Goal: Information Seeking & Learning: Learn about a topic

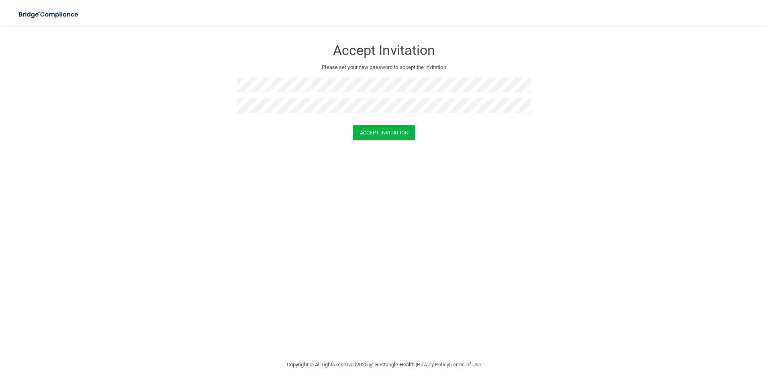
click at [511, 98] on div at bounding box center [383, 87] width 293 height 21
click at [483, 94] on div at bounding box center [383, 87] width 293 height 21
click at [36, 114] on form "Accept Invitation Please set your new password to accept the invitation Accept …" at bounding box center [383, 92] width 735 height 116
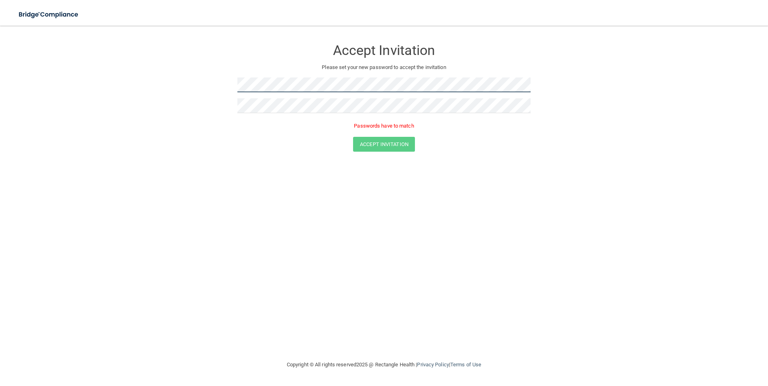
click at [69, 61] on form "Accept Invitation Please set your new password to accept the invitation Passwor…" at bounding box center [383, 98] width 735 height 128
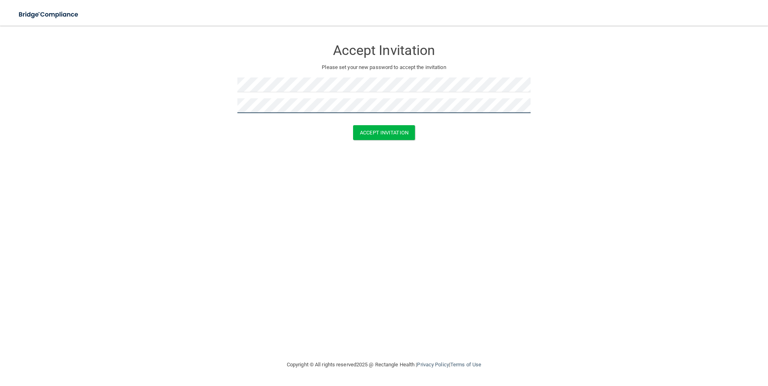
click at [353, 125] on button "Accept Invitation" at bounding box center [384, 132] width 62 height 15
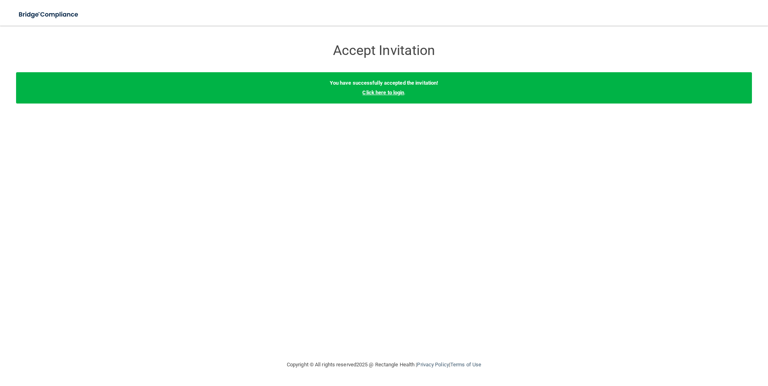
click at [373, 90] on link "Click here to login" at bounding box center [383, 93] width 42 height 6
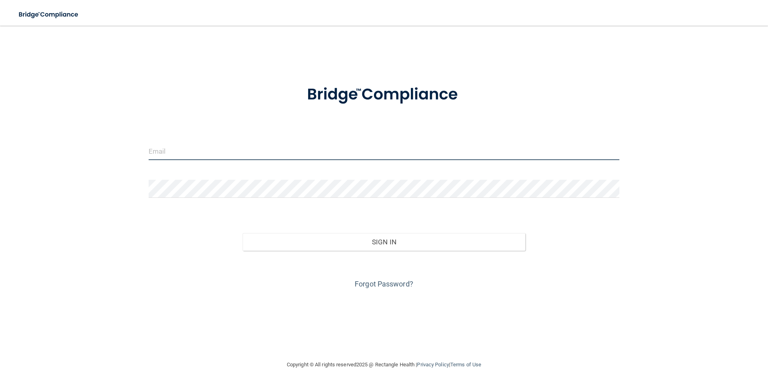
type input "[PERSON_NAME][EMAIL_ADDRESS][DOMAIN_NAME]"
drag, startPoint x: 360, startPoint y: 145, endPoint x: 353, endPoint y: 150, distance: 8.9
click at [353, 150] on input "[PERSON_NAME][EMAIL_ADDRESS][DOMAIN_NAME]" at bounding box center [384, 151] width 471 height 18
drag, startPoint x: 352, startPoint y: 150, endPoint x: 32, endPoint y: 152, distance: 320.3
click at [32, 152] on div "[PERSON_NAME][EMAIL_ADDRESS][DOMAIN_NAME] Invalid email/password. You don't hav…" at bounding box center [383, 193] width 735 height 318
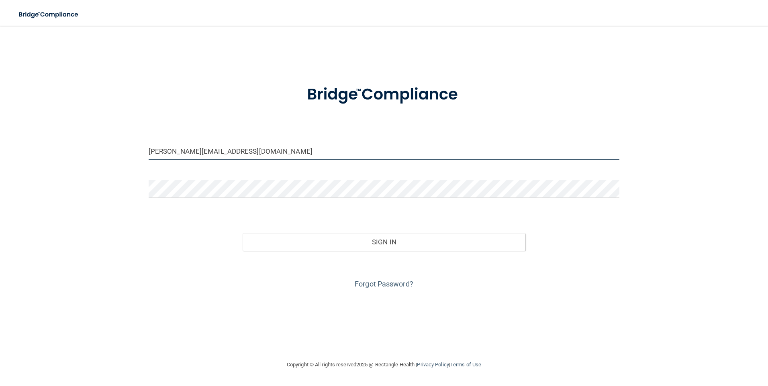
type input "[PERSON_NAME][EMAIL_ADDRESS][DOMAIN_NAME]"
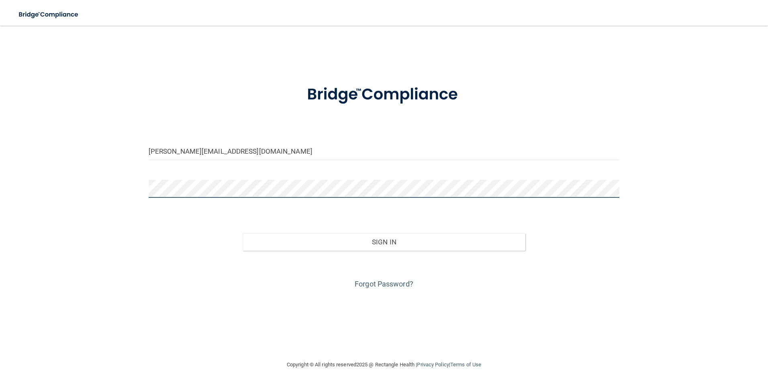
click at [30, 185] on div "[PERSON_NAME][EMAIL_ADDRESS][DOMAIN_NAME] Invalid email/password. You don't hav…" at bounding box center [383, 193] width 735 height 318
click at [242, 233] on button "Sign In" at bounding box center [383, 242] width 283 height 18
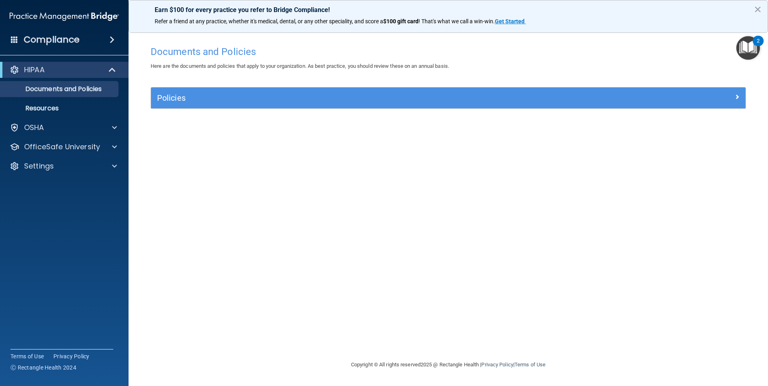
click at [745, 42] on img "Open Resource Center, 2 new notifications" at bounding box center [748, 48] width 24 height 24
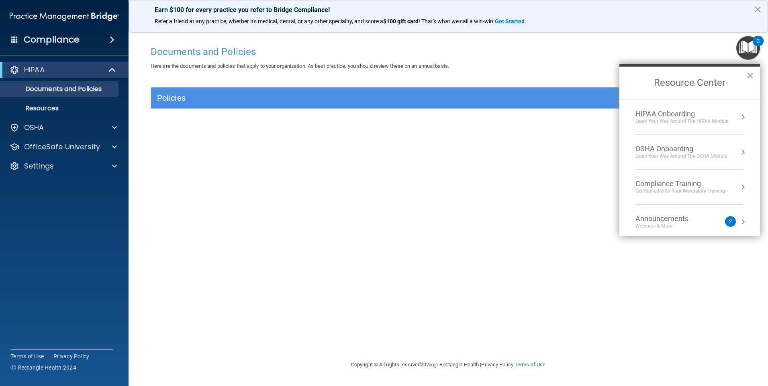
click at [745, 42] on img "Open Resource Center, 2 new notifications" at bounding box center [748, 48] width 24 height 24
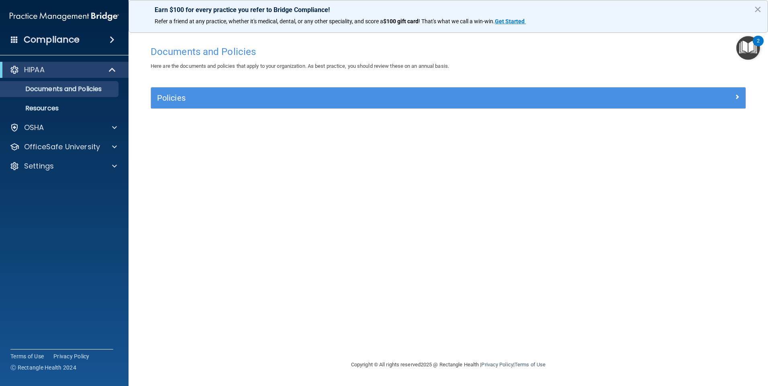
click at [745, 42] on img "Open Resource Center, 2 new notifications" at bounding box center [748, 48] width 24 height 24
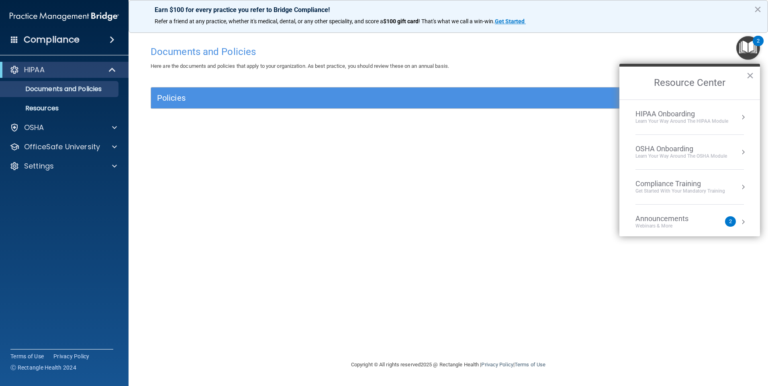
click at [672, 119] on div "Learn Your Way around the HIPAA module" at bounding box center [681, 121] width 93 height 7
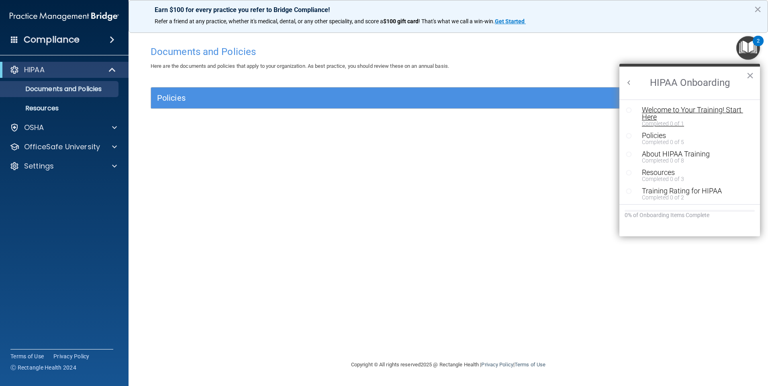
click at [680, 107] on div "Welcome to Your Training! Start Here" at bounding box center [692, 113] width 102 height 14
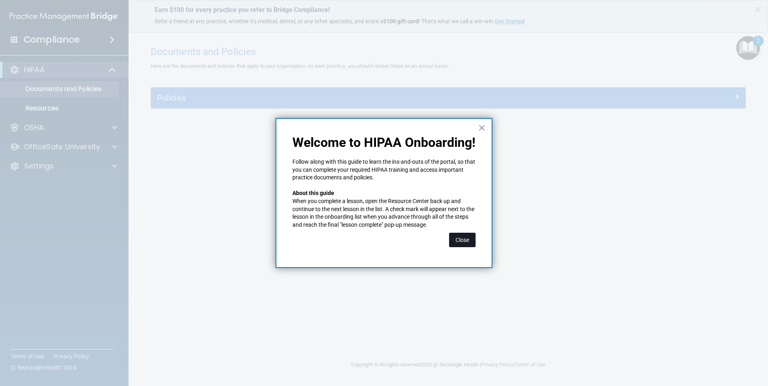
click at [460, 240] on button "Close" at bounding box center [462, 240] width 26 height 14
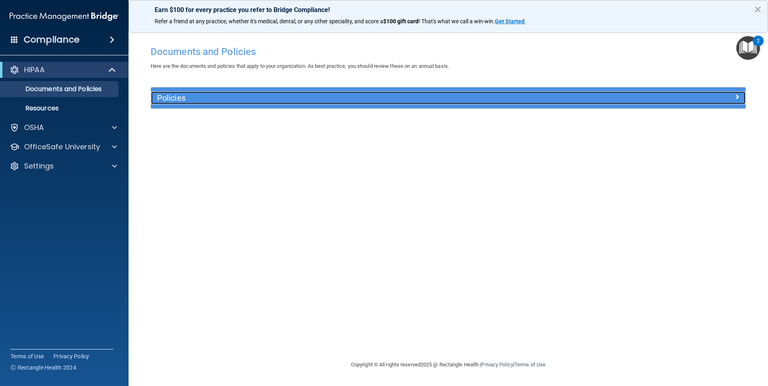
click at [302, 95] on h5 "Policies" at bounding box center [374, 98] width 434 height 9
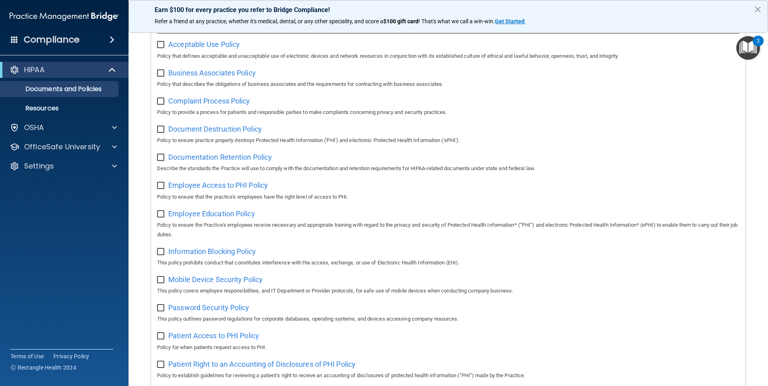
scroll to position [80, 0]
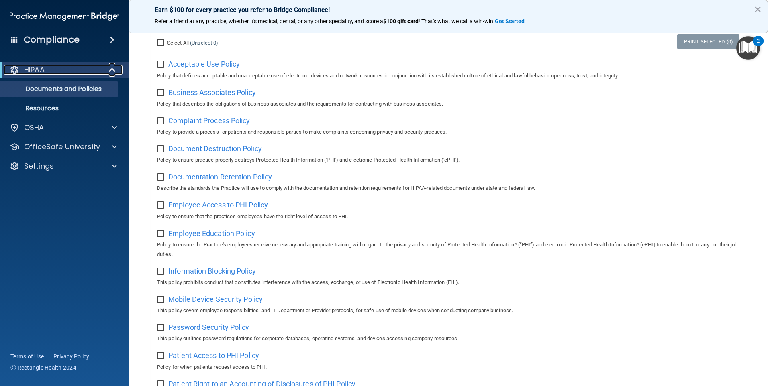
click at [95, 73] on div "HIPAA" at bounding box center [53, 70] width 99 height 10
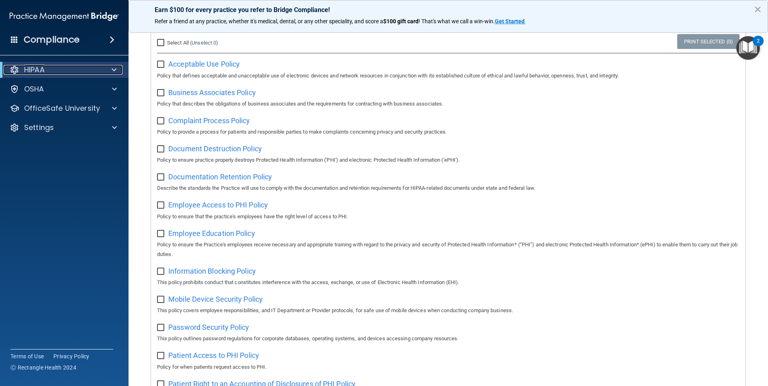
click at [96, 73] on div "HIPAA" at bounding box center [53, 70] width 99 height 10
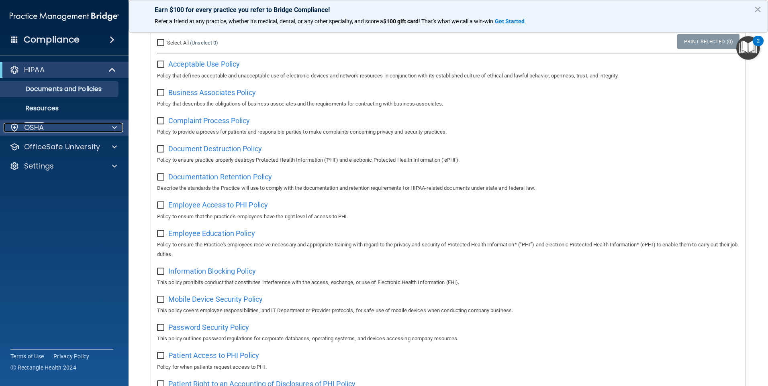
click at [96, 127] on div "OSHA" at bounding box center [54, 128] width 100 height 10
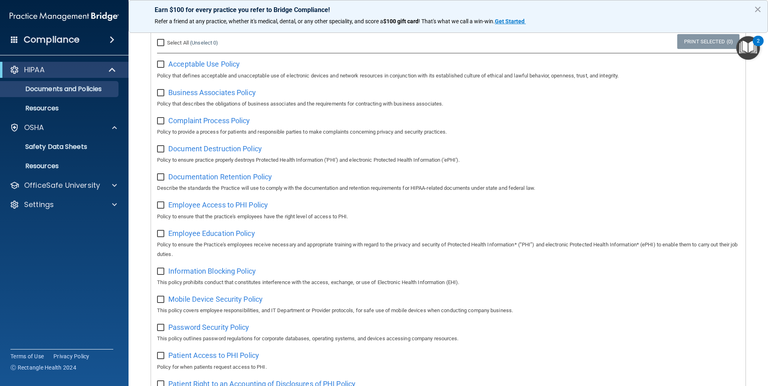
click at [756, 41] on div "2" at bounding box center [757, 41] width 11 height 10
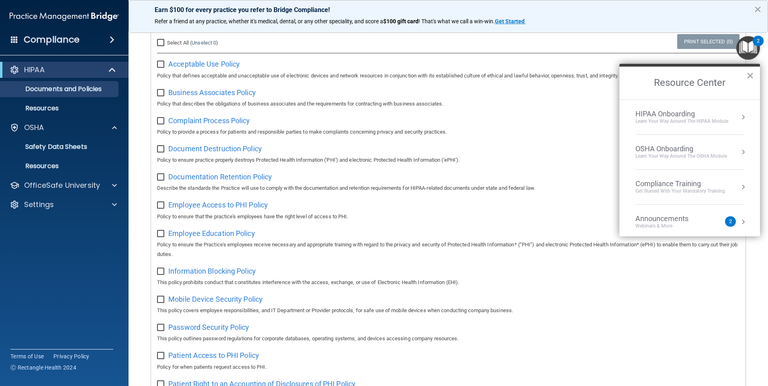
click at [707, 112] on div "HIPAA Onboarding" at bounding box center [681, 114] width 93 height 9
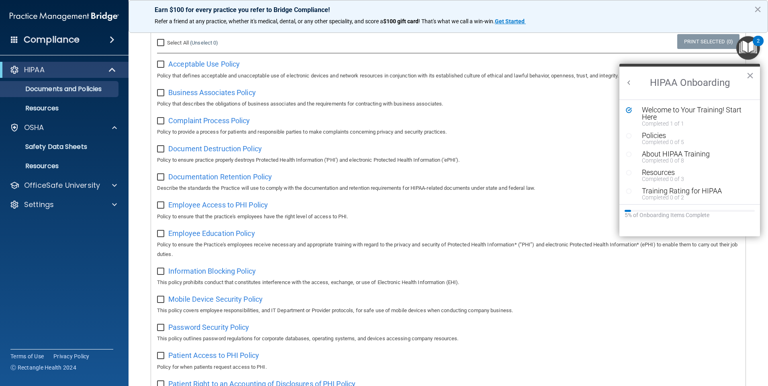
scroll to position [0, 0]
click at [656, 113] on div "Welcome to Your Training! Start Here" at bounding box center [692, 113] width 102 height 14
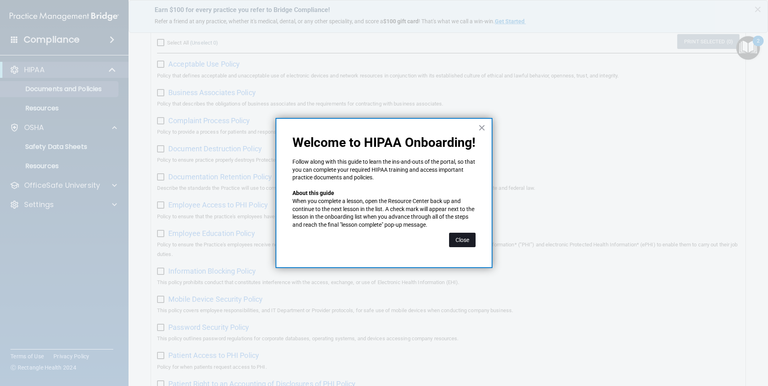
click at [462, 246] on button "Close" at bounding box center [462, 240] width 26 height 14
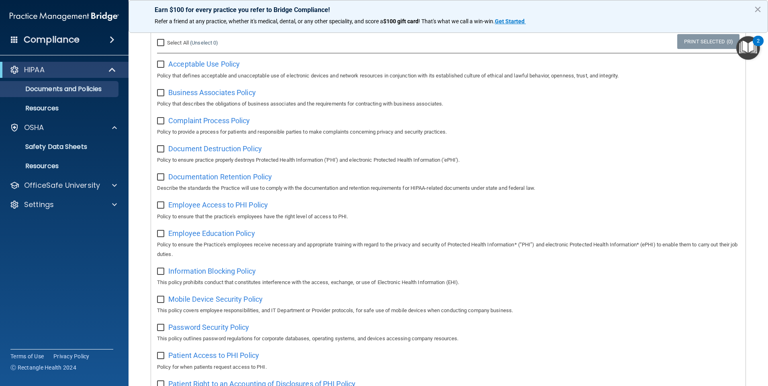
click at [760, 51] on main "Documents and Policies Here are the documents and policies that apply to your o…" at bounding box center [447, 206] width 639 height 360
click at [749, 48] on img "Open Resource Center, 2 new notifications" at bounding box center [748, 48] width 24 height 24
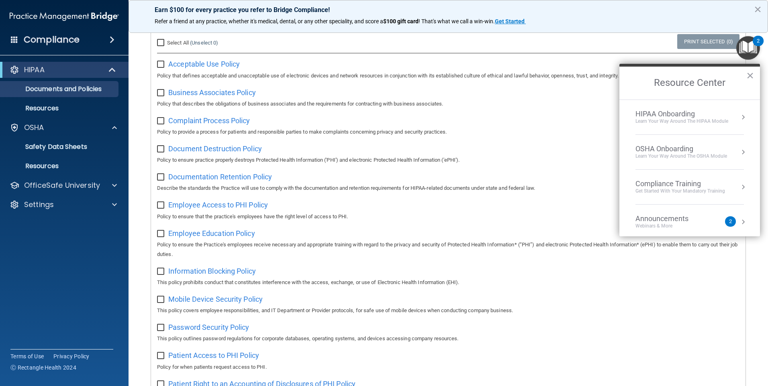
click at [684, 110] on div "HIPAA Onboarding" at bounding box center [681, 114] width 93 height 9
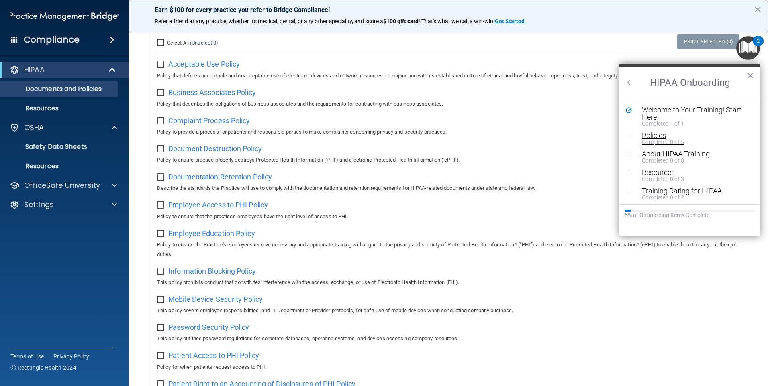
click at [660, 137] on div "Policies" at bounding box center [692, 135] width 102 height 7
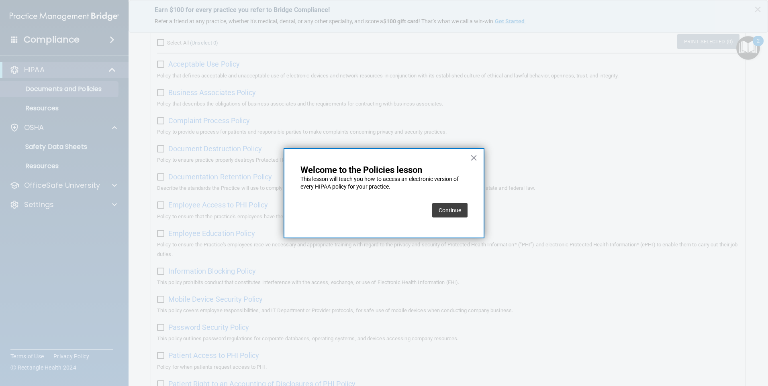
click at [456, 209] on button "Continue" at bounding box center [449, 210] width 35 height 14
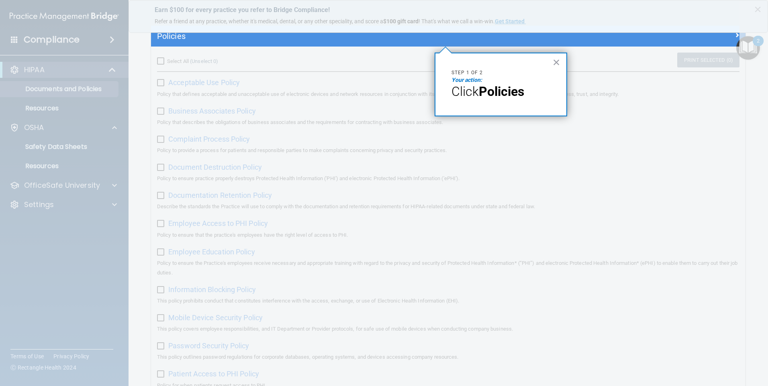
drag, startPoint x: 463, startPoint y: 82, endPoint x: 489, endPoint y: 94, distance: 28.0
click at [463, 82] on em "Your action:" at bounding box center [466, 80] width 31 height 6
click at [501, 93] on strong "Policies" at bounding box center [501, 91] width 45 height 15
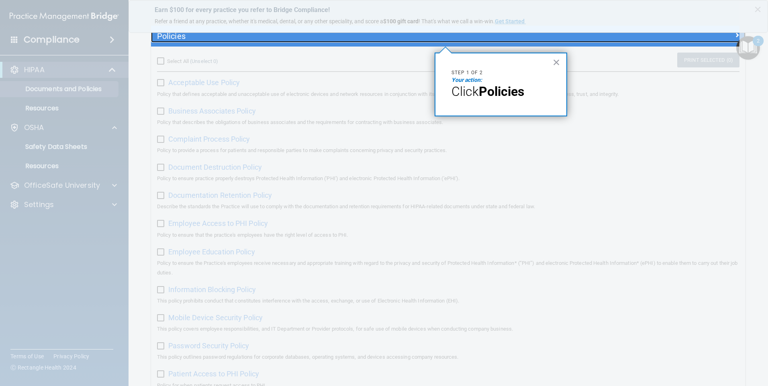
click at [171, 36] on h5 "Policies" at bounding box center [374, 36] width 434 height 9
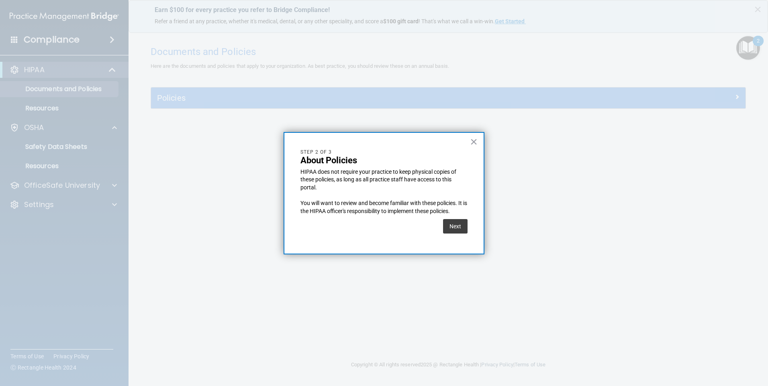
scroll to position [0, 0]
click at [450, 225] on button "Next" at bounding box center [455, 226] width 24 height 14
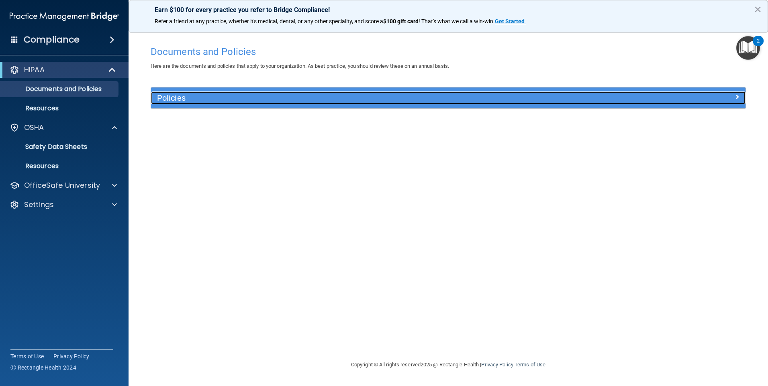
click at [257, 102] on h5 "Policies" at bounding box center [374, 98] width 434 height 9
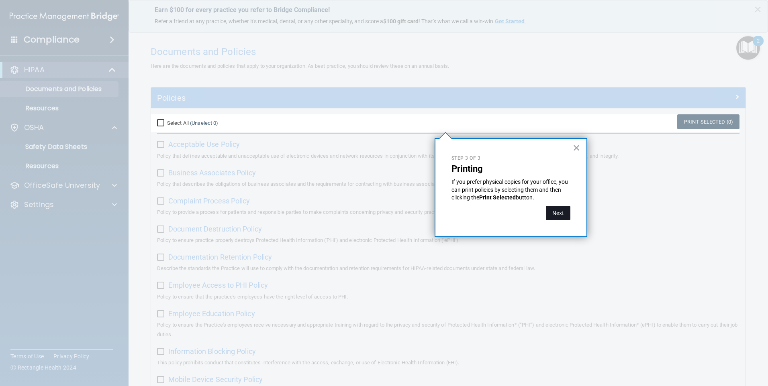
click at [562, 212] on button "Next" at bounding box center [558, 213] width 24 height 14
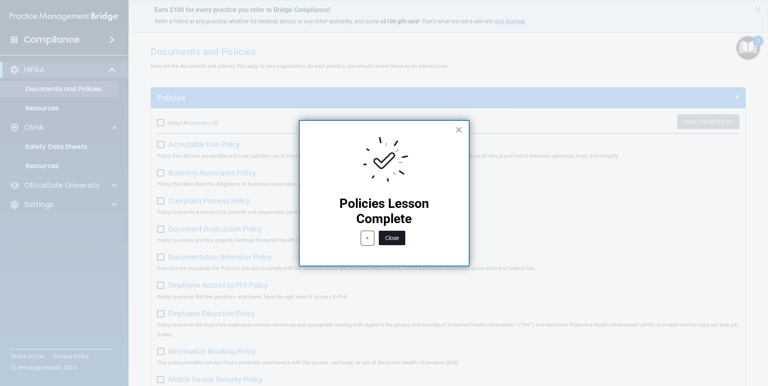
click at [393, 237] on button "Close" at bounding box center [392, 238] width 26 height 14
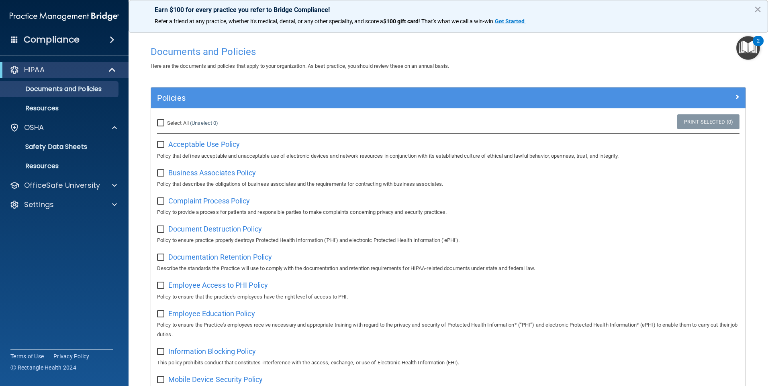
click at [741, 53] on img "Open Resource Center, 2 new notifications" at bounding box center [748, 48] width 24 height 24
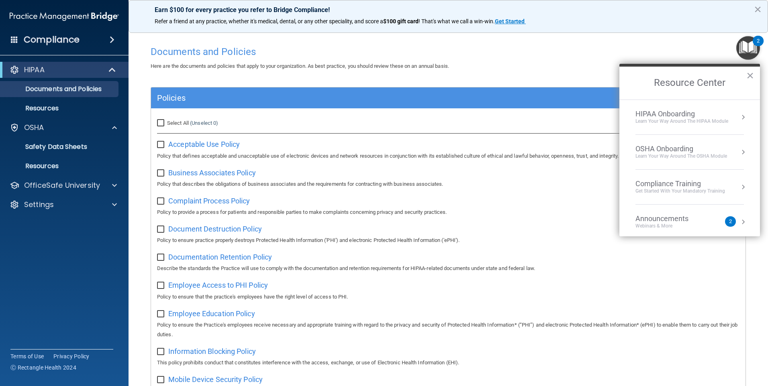
click at [705, 119] on div "Learn Your Way around the HIPAA module" at bounding box center [681, 121] width 93 height 7
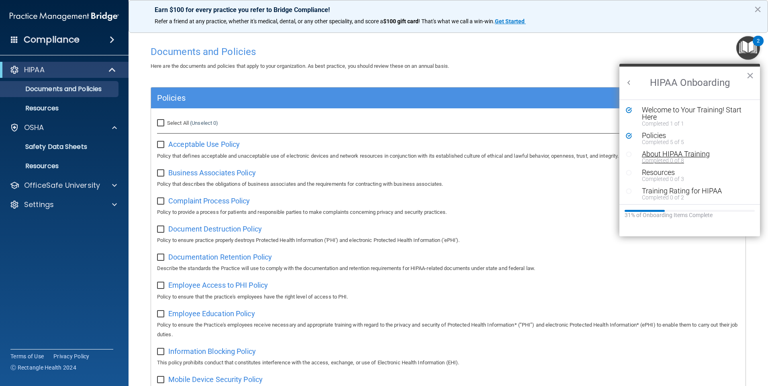
click at [656, 155] on div "About HIPAA Training" at bounding box center [692, 154] width 102 height 7
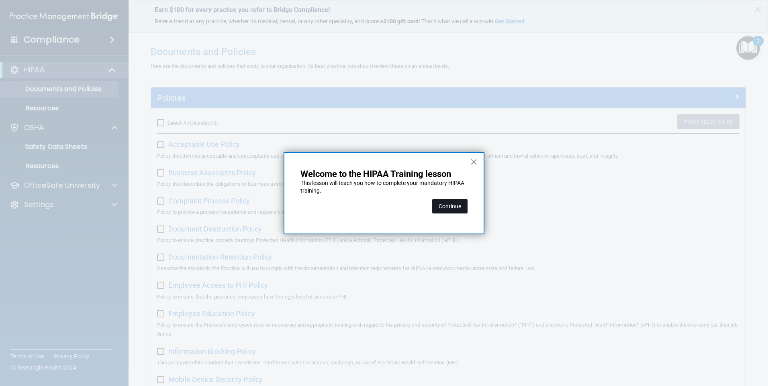
click at [448, 210] on button "Continue" at bounding box center [449, 206] width 35 height 14
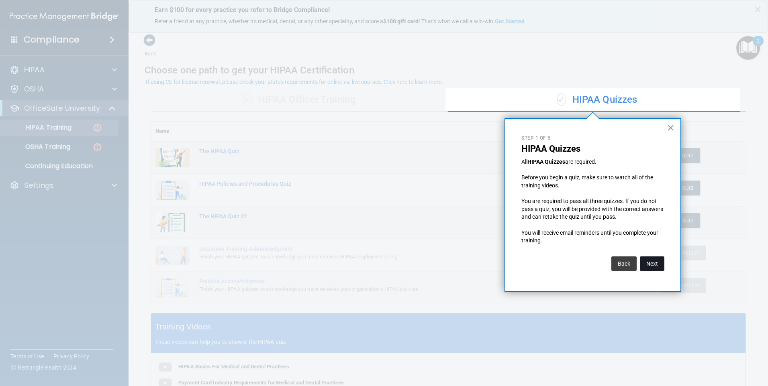
click at [659, 264] on button "Next" at bounding box center [651, 264] width 24 height 14
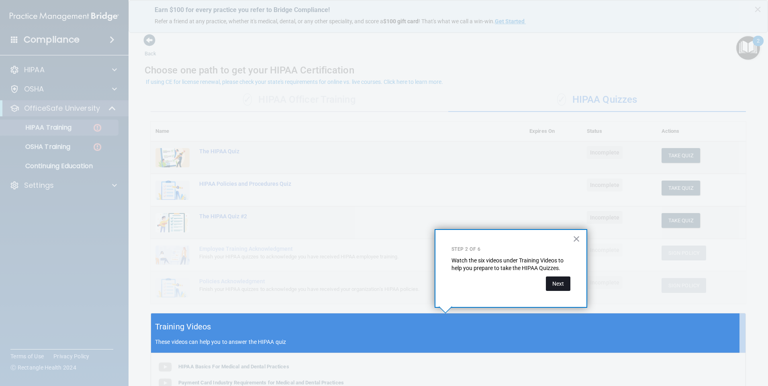
click at [564, 287] on button "Next" at bounding box center [558, 284] width 24 height 14
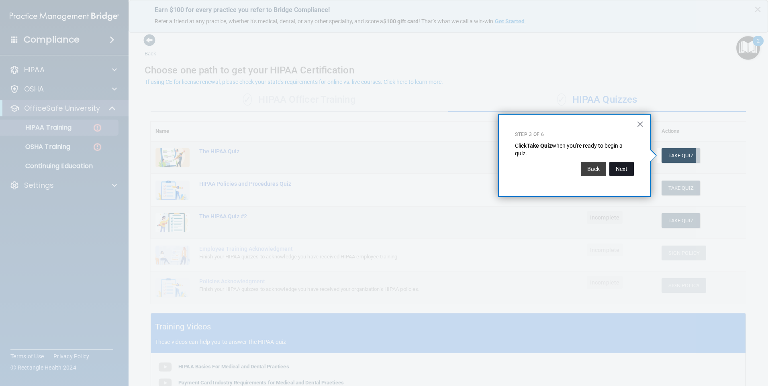
click at [618, 165] on button "Next" at bounding box center [621, 169] width 24 height 14
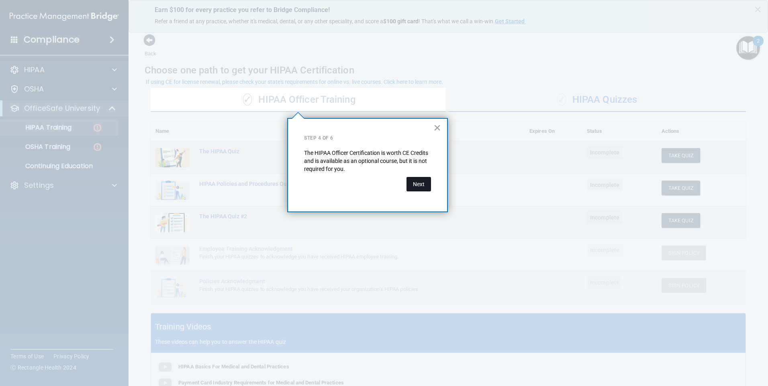
click at [417, 180] on button "Next" at bounding box center [418, 184] width 24 height 14
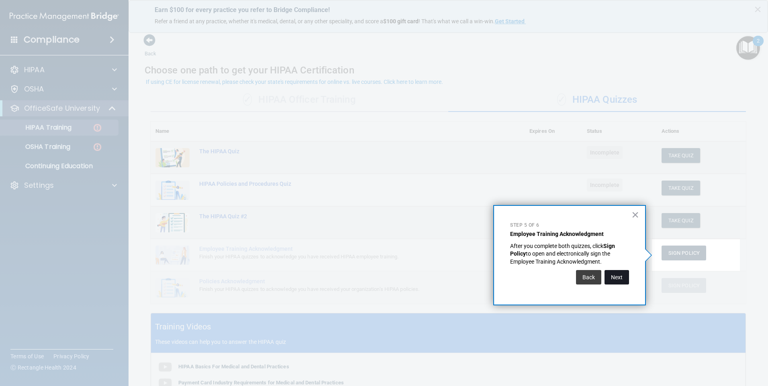
click at [618, 277] on button "Next" at bounding box center [616, 277] width 24 height 14
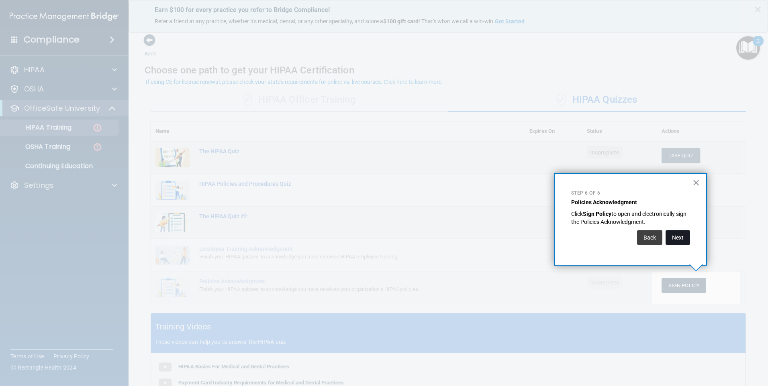
click at [682, 239] on button "Next" at bounding box center [677, 237] width 24 height 14
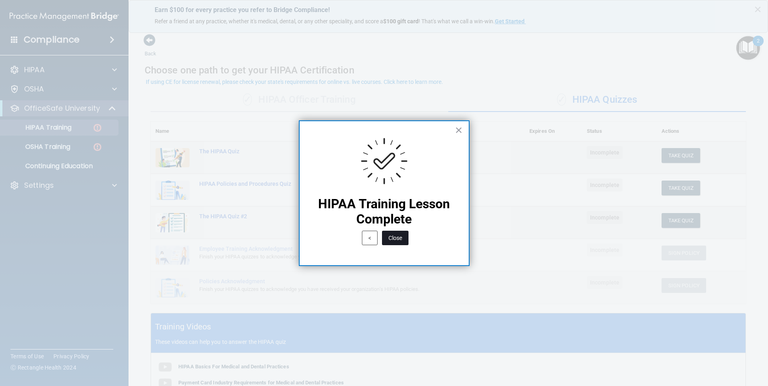
click at [397, 238] on button "Close" at bounding box center [395, 238] width 26 height 14
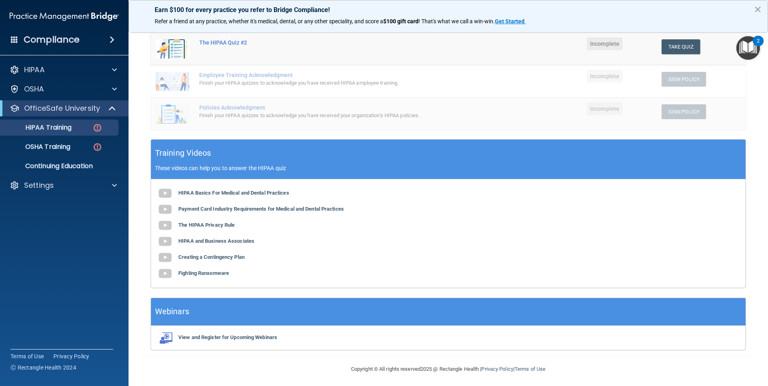
scroll to position [176, 0]
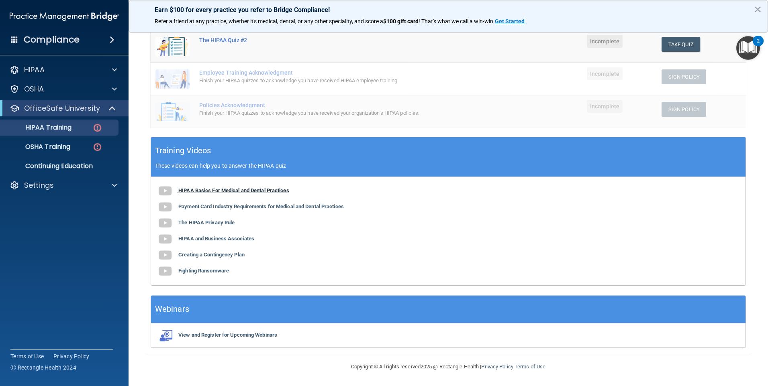
click at [273, 189] on b "HIPAA Basics For Medical and Dental Practices" at bounding box center [233, 190] width 111 height 6
